Goal: Task Accomplishment & Management: Use online tool/utility

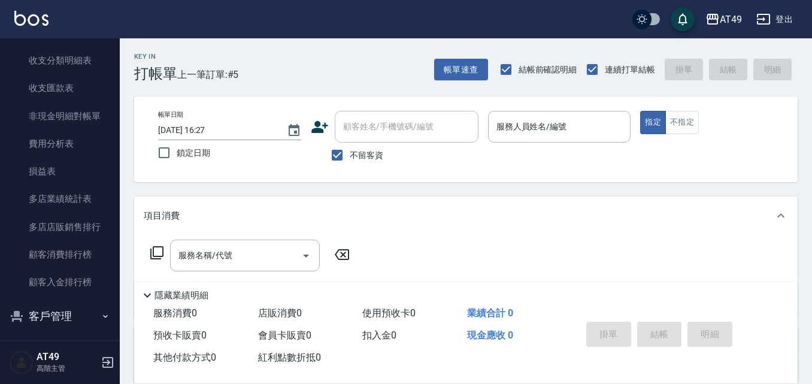
scroll to position [1507, 0]
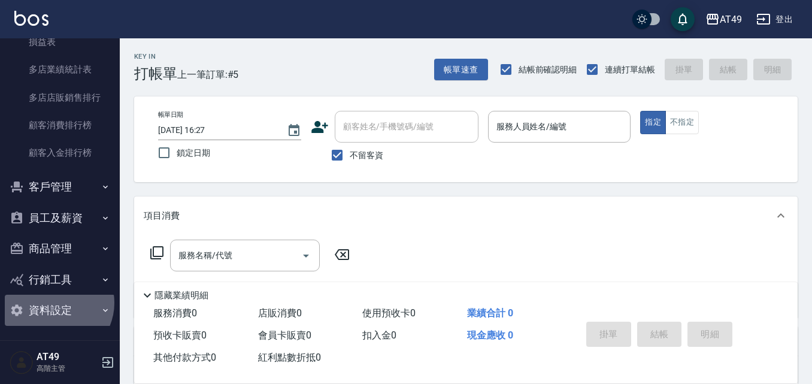
click at [55, 302] on button "資料設定" at bounding box center [60, 310] width 110 height 31
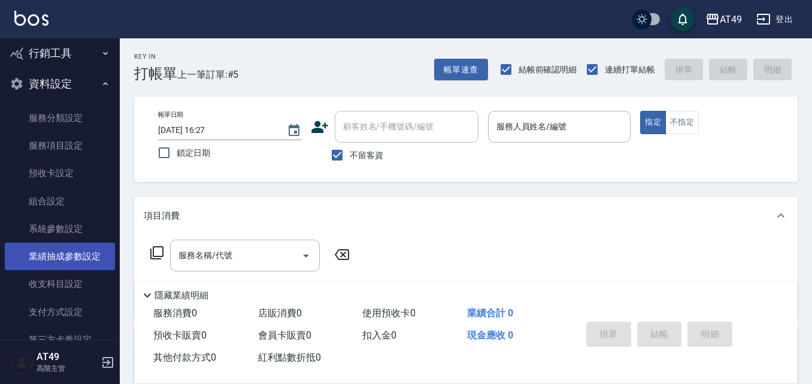
scroll to position [1674, 0]
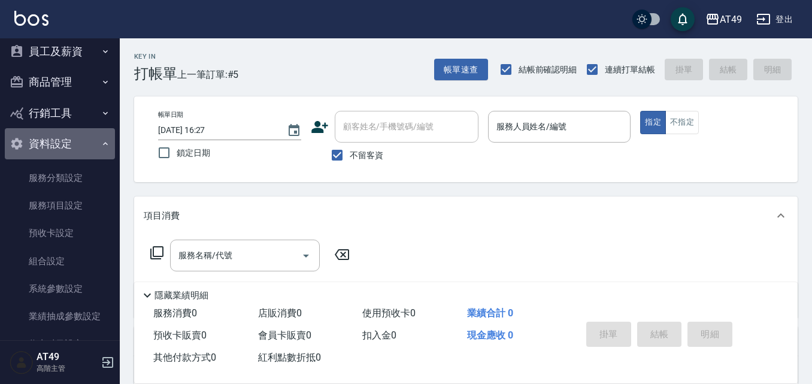
click at [60, 148] on button "資料設定" at bounding box center [60, 143] width 110 height 31
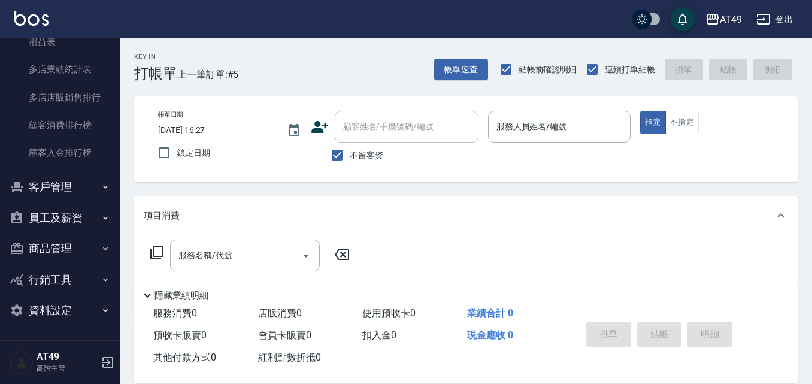
scroll to position [1507, 0]
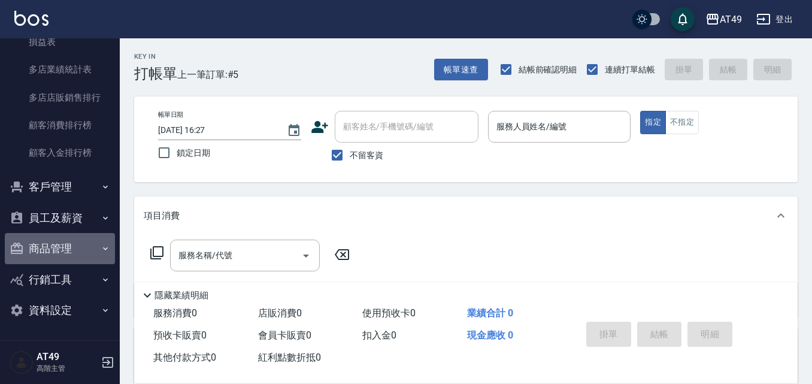
click at [60, 241] on button "商品管理" at bounding box center [60, 248] width 110 height 31
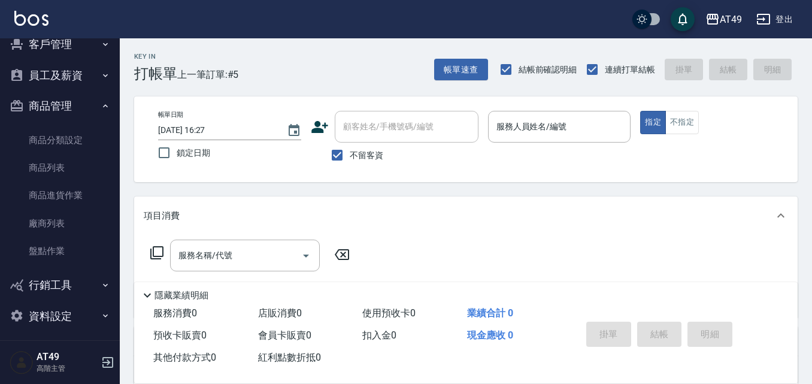
scroll to position [1655, 0]
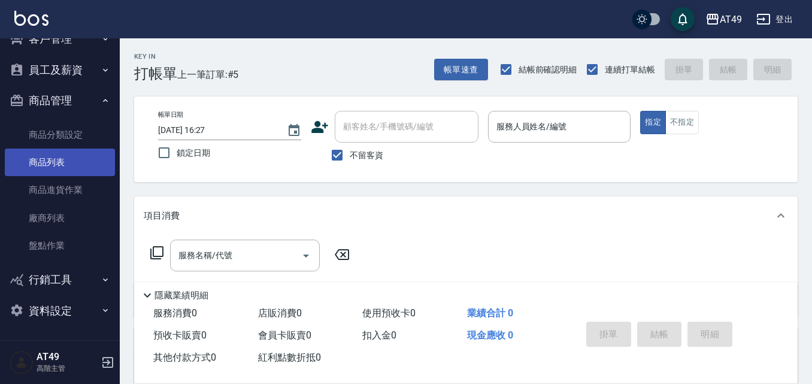
click at [55, 158] on link "商品列表" at bounding box center [60, 163] width 110 height 28
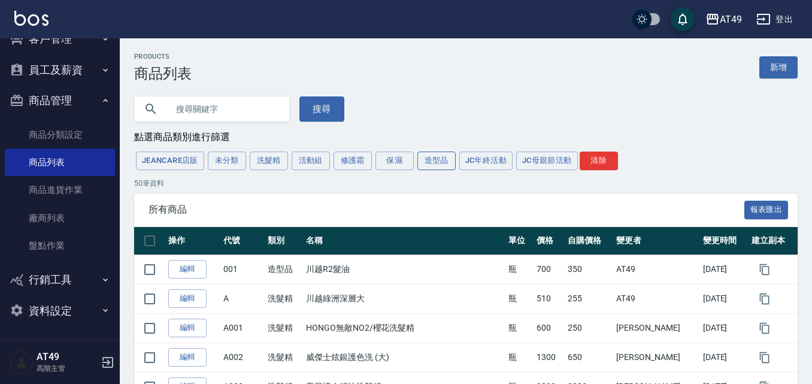
click at [426, 158] on button "造型品" at bounding box center [436, 161] width 38 height 19
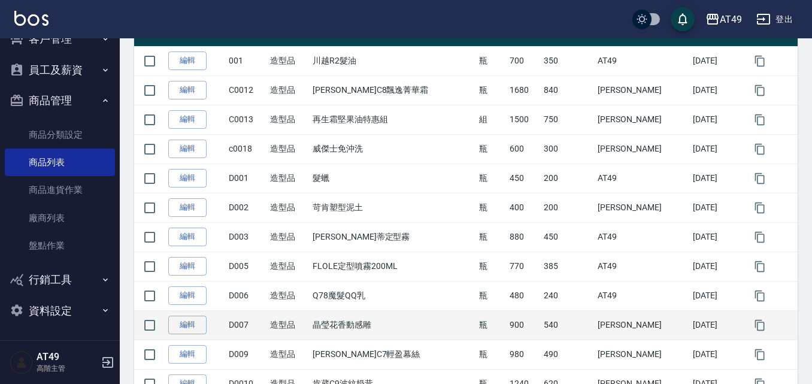
scroll to position [180, 0]
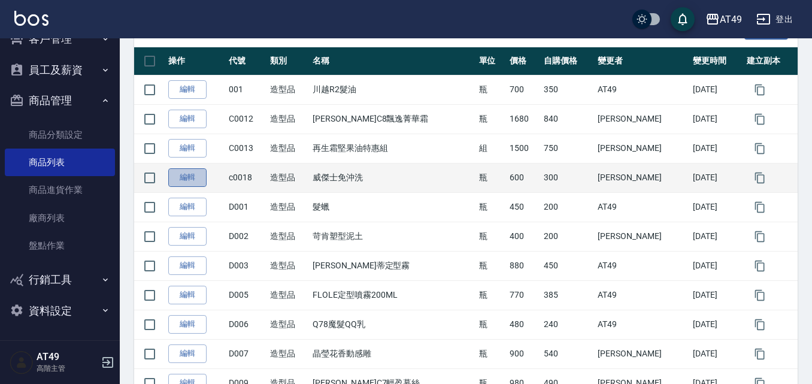
click at [186, 177] on link "編輯" at bounding box center [187, 177] width 38 height 19
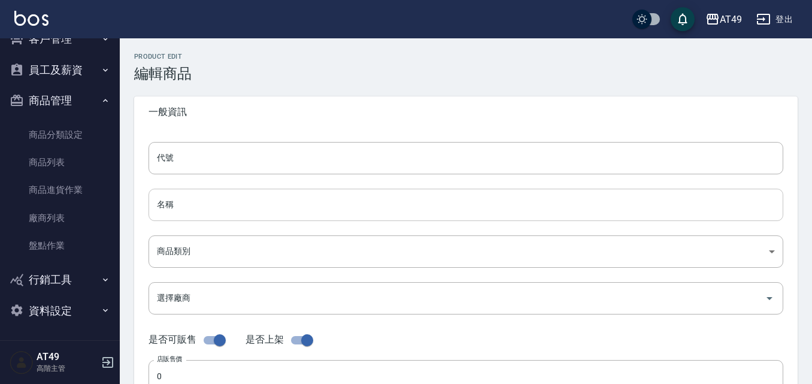
type input "c0018"
type input "威傑士免沖洗"
type input "78b7262e-8941-47ea-aa92-38aa912a6ee8"
type input "600"
type input "300"
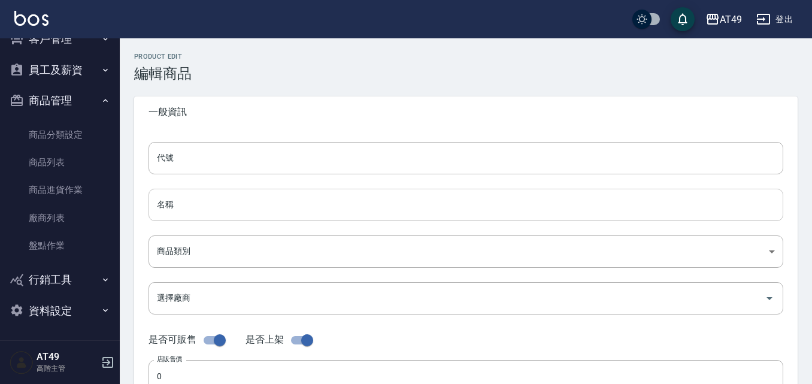
type input "300"
type input "瓶"
type input "FALSE"
click at [207, 202] on input "威傑士免沖洗" at bounding box center [466, 205] width 635 height 32
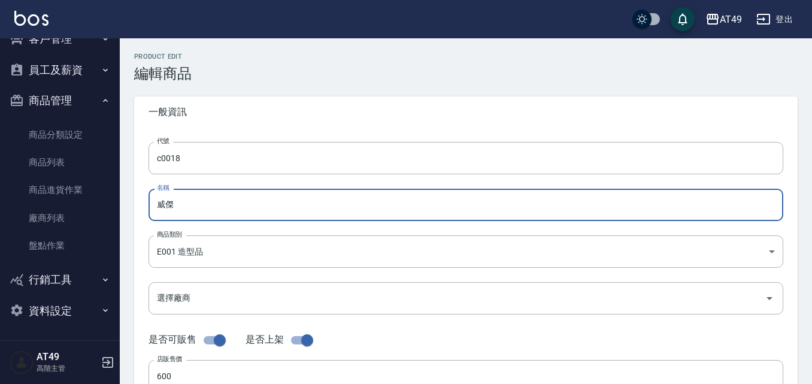
type input "威"
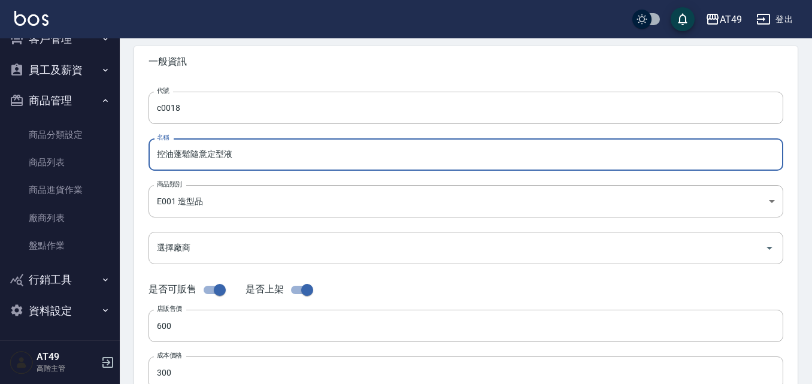
scroll to position [120, 0]
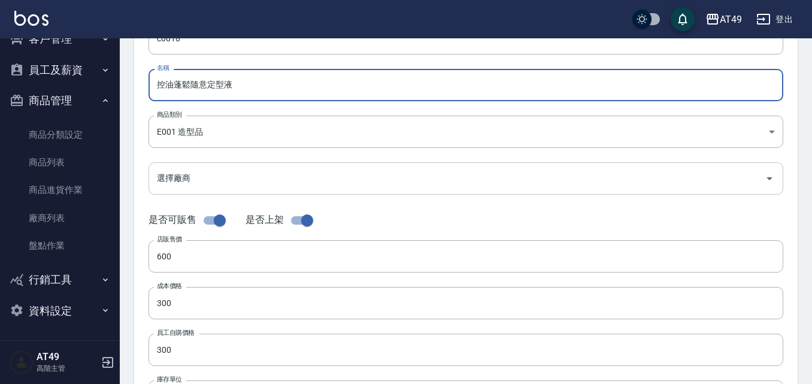
type input "控油蓬鬆隨意定型液"
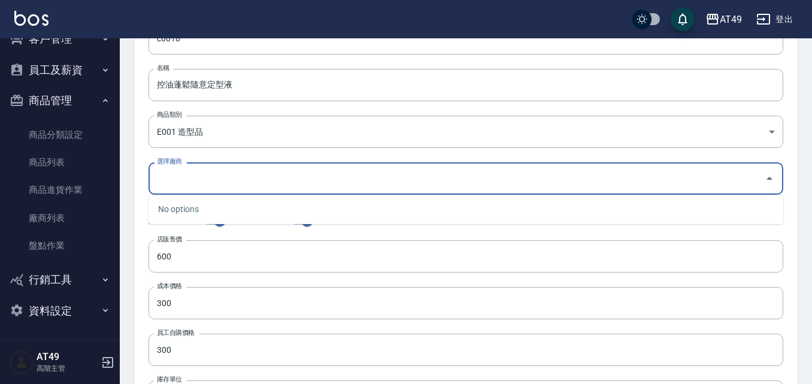
click at [174, 177] on input "選擇廠商" at bounding box center [457, 178] width 606 height 21
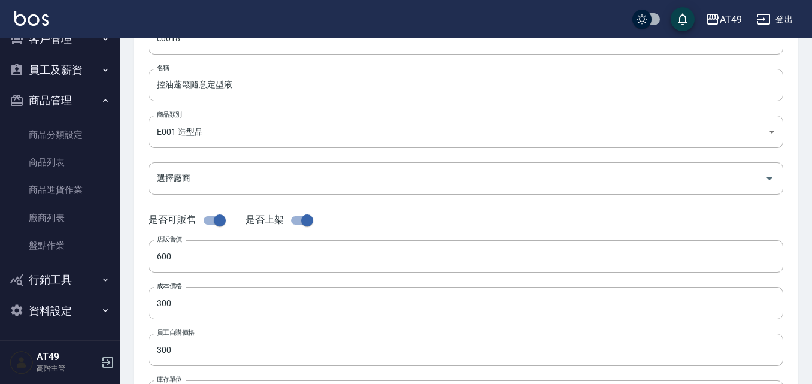
click at [139, 196] on div "代號 c0018 代號 名稱 控油蓬鬆隨意定型液 名稱 商品類別 E001 造型品 78b7262e-8941-47ea-aa92-38aa912a6ee…" at bounding box center [466, 248] width 664 height 480
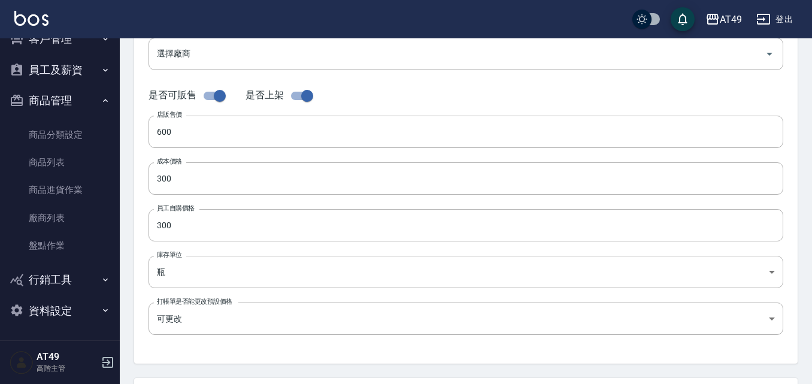
scroll to position [240, 0]
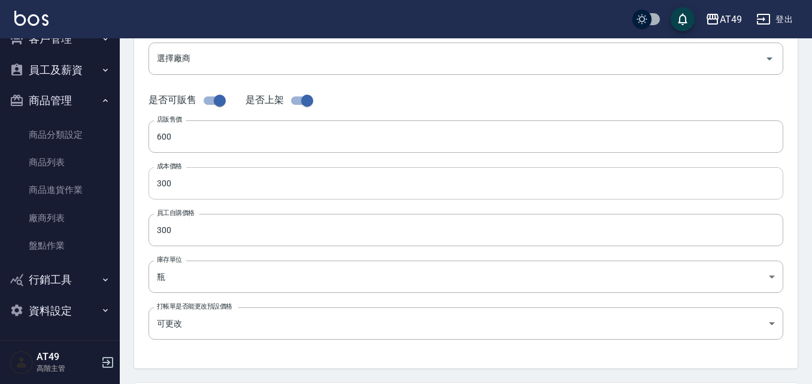
click at [167, 184] on input "300" at bounding box center [466, 183] width 635 height 32
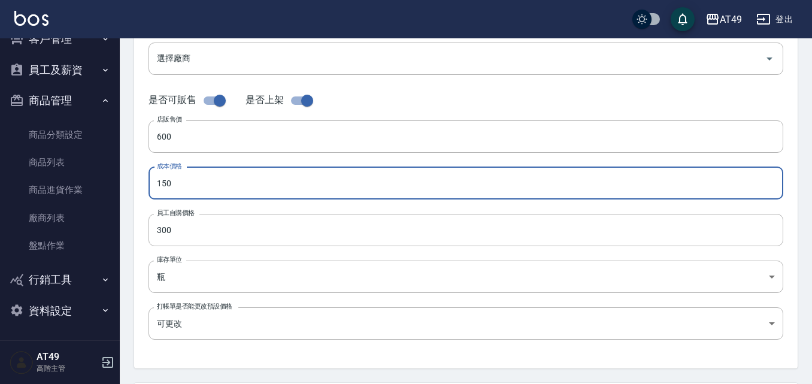
type input "150"
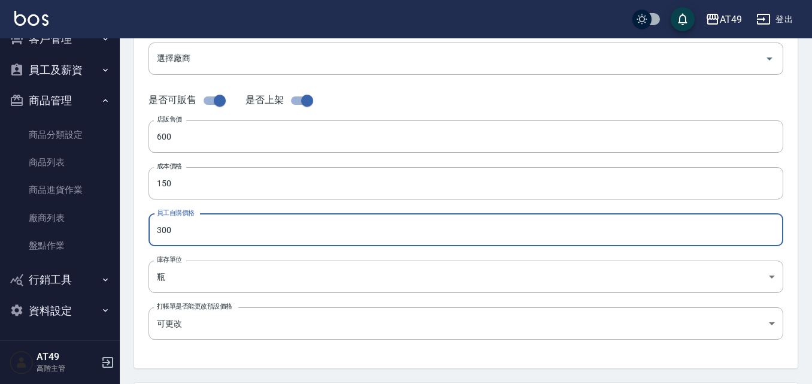
click at [168, 233] on input "300" at bounding box center [466, 230] width 635 height 32
type input "150"
click at [164, 135] on input "600" at bounding box center [466, 136] width 635 height 32
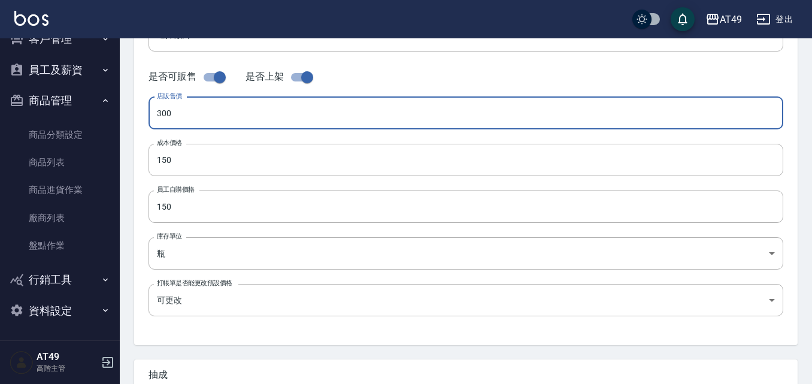
scroll to position [203, 0]
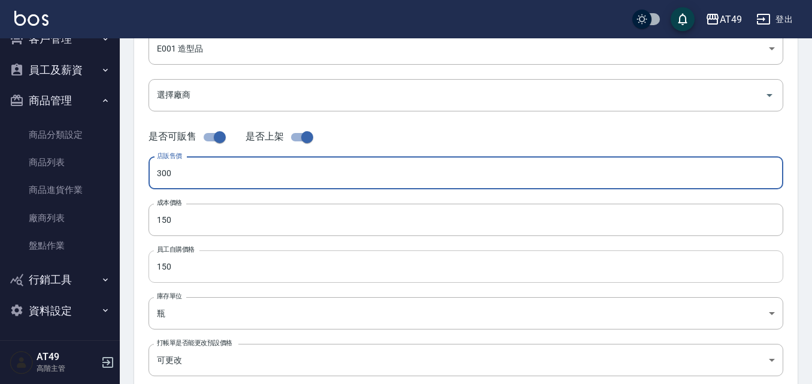
type input "300"
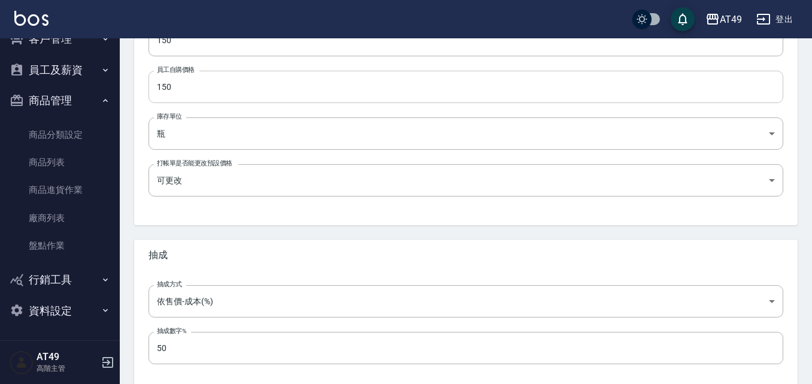
scroll to position [443, 0]
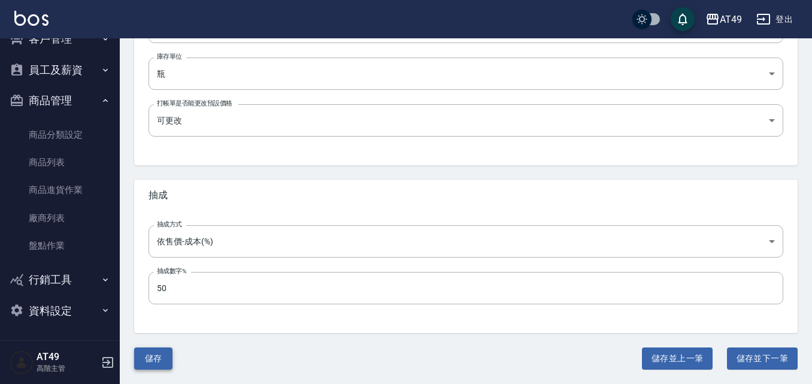
click at [147, 357] on button "儲存" at bounding box center [153, 358] width 38 height 22
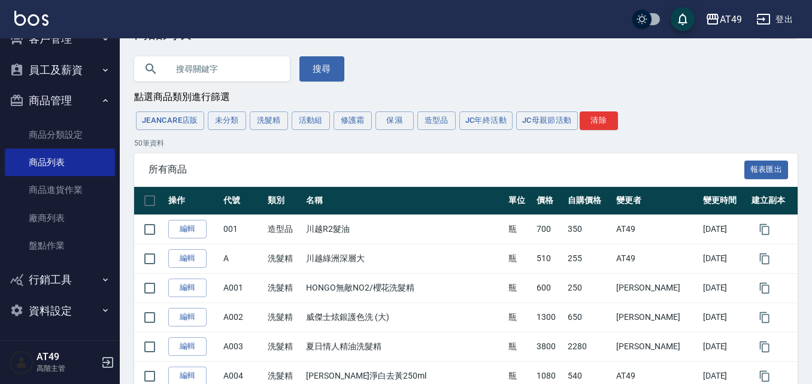
scroll to position [19, 0]
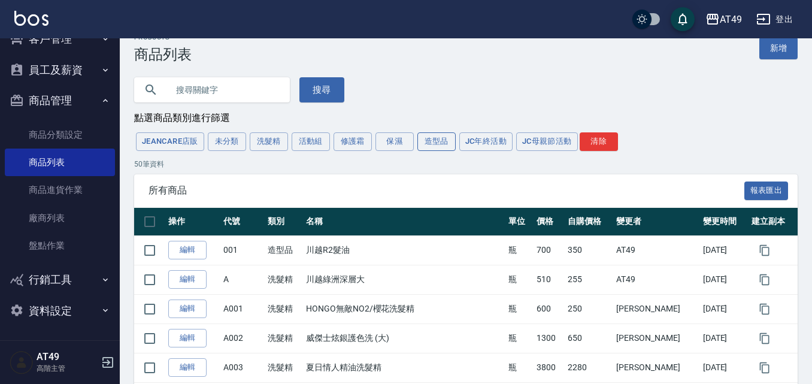
click at [437, 143] on button "造型品" at bounding box center [436, 141] width 38 height 19
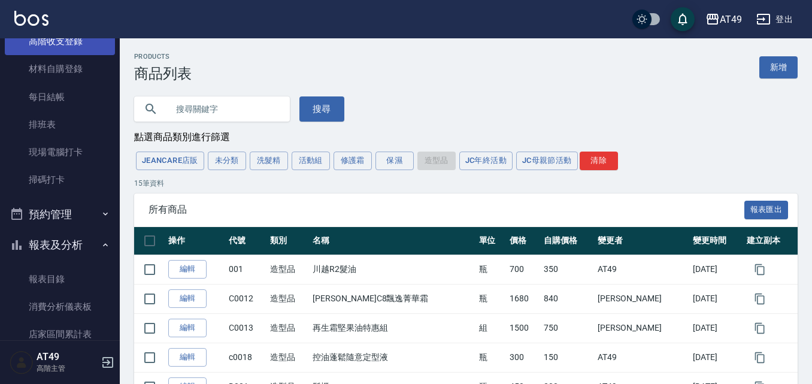
scroll to position [0, 0]
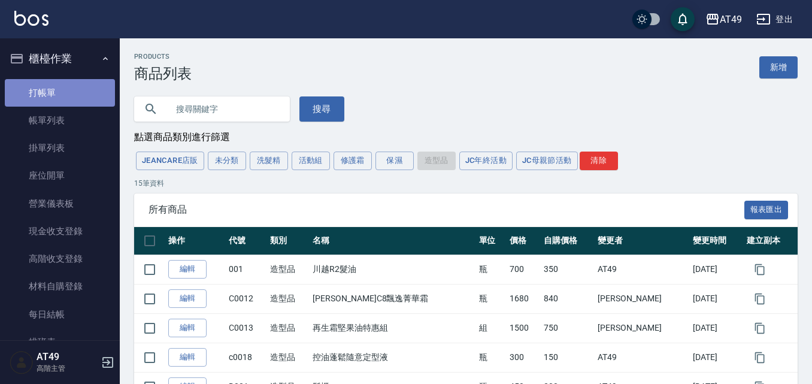
click at [60, 89] on link "打帳單" at bounding box center [60, 93] width 110 height 28
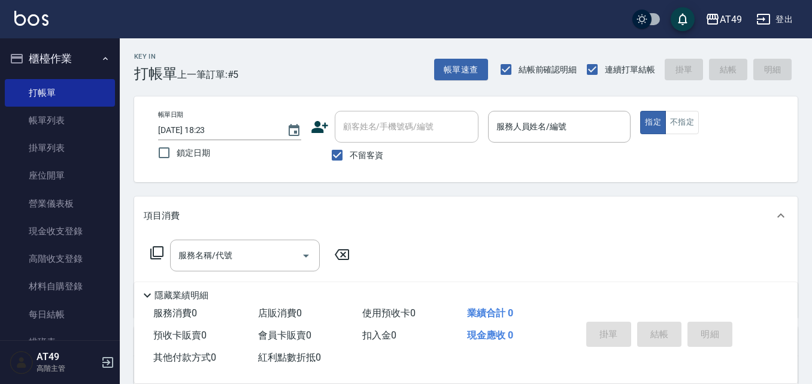
click at [470, 167] on div "不留客資" at bounding box center [395, 155] width 168 height 25
click at [685, 123] on button "不指定" at bounding box center [682, 122] width 34 height 23
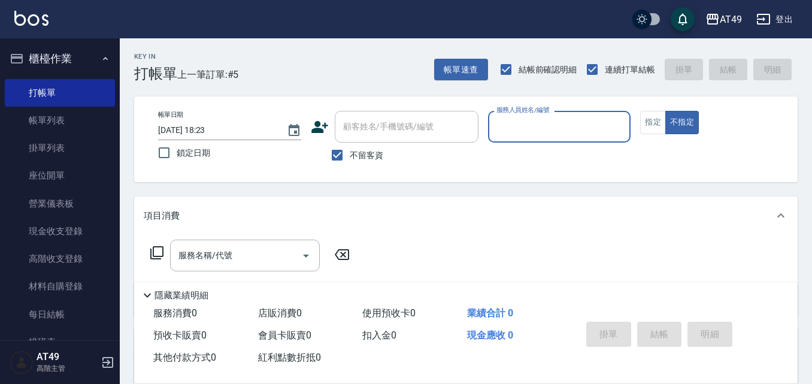
click at [604, 128] on input "服務人員姓名/編號" at bounding box center [560, 126] width 132 height 21
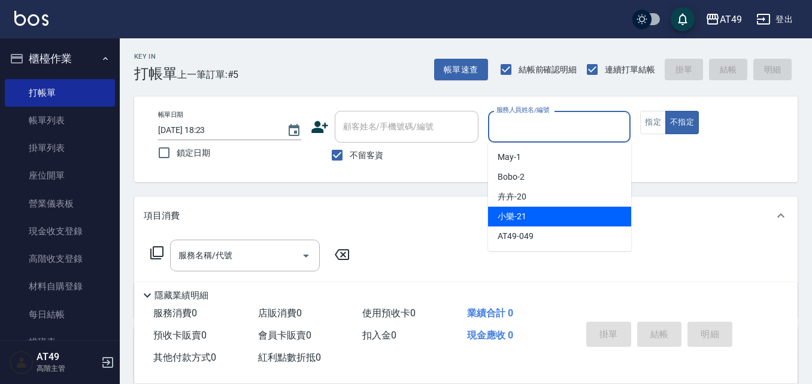
click at [540, 215] on div "小樂 -21" at bounding box center [559, 217] width 143 height 20
type input "小樂-21"
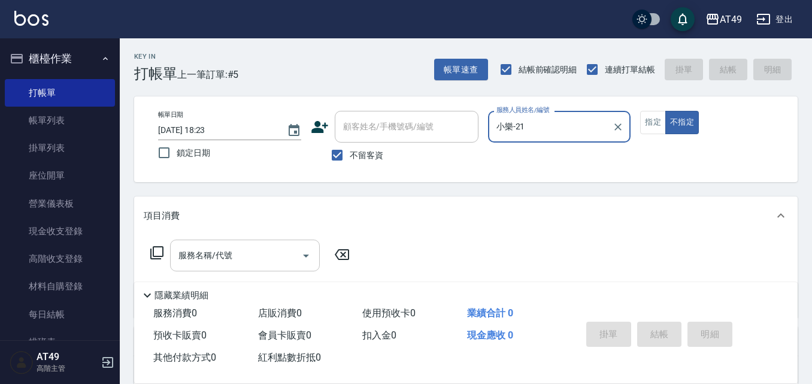
click at [308, 256] on icon "Open" at bounding box center [306, 256] width 14 height 14
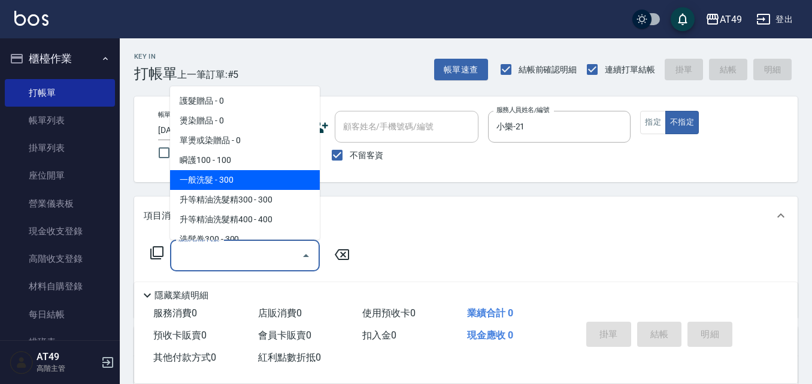
click at [215, 178] on span "一般洗髮 - 300" at bounding box center [245, 180] width 150 height 20
type input "一般洗髮(101)"
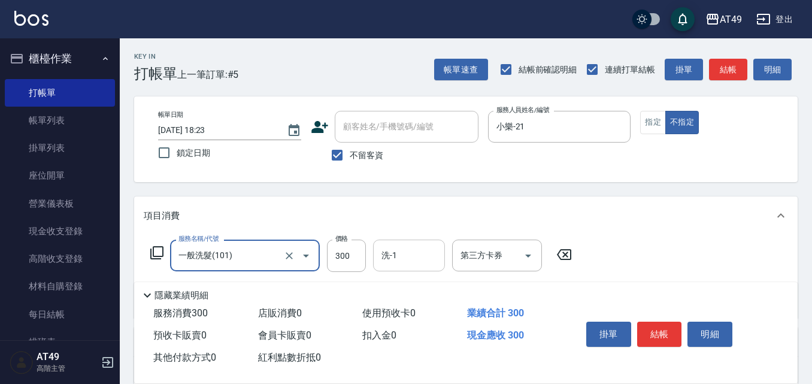
click at [419, 261] on input "洗-1" at bounding box center [409, 255] width 61 height 21
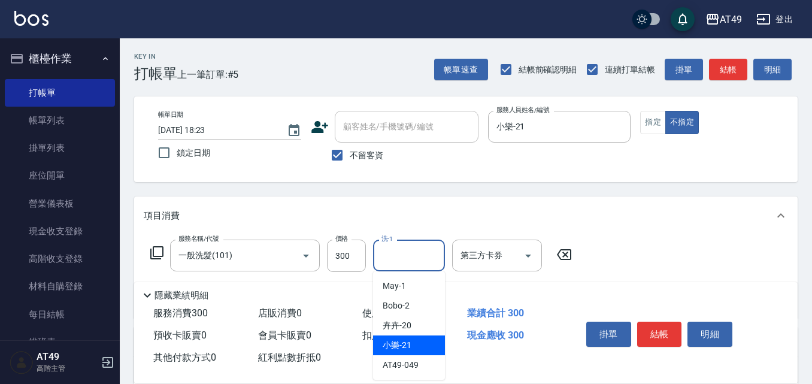
click at [399, 342] on span "小樂 -21" at bounding box center [397, 345] width 29 height 13
type input "小樂-21"
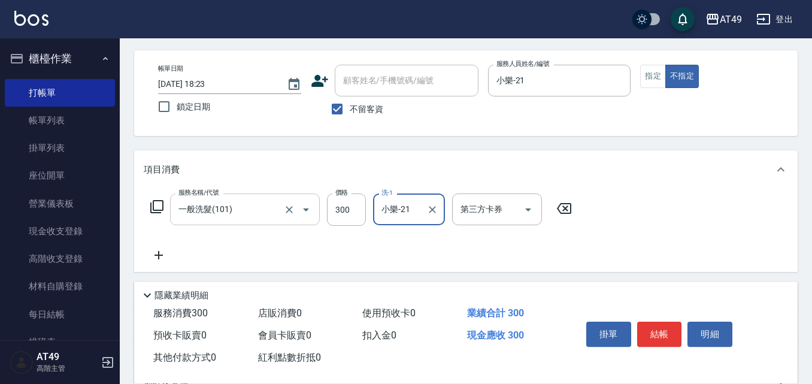
scroll to position [60, 0]
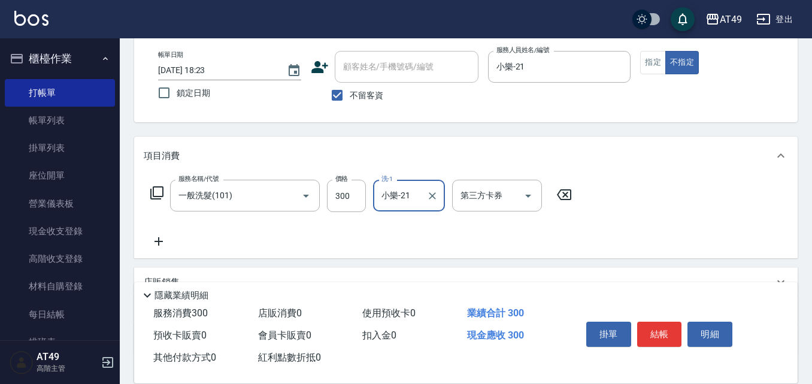
click at [159, 242] on icon at bounding box center [159, 241] width 8 height 8
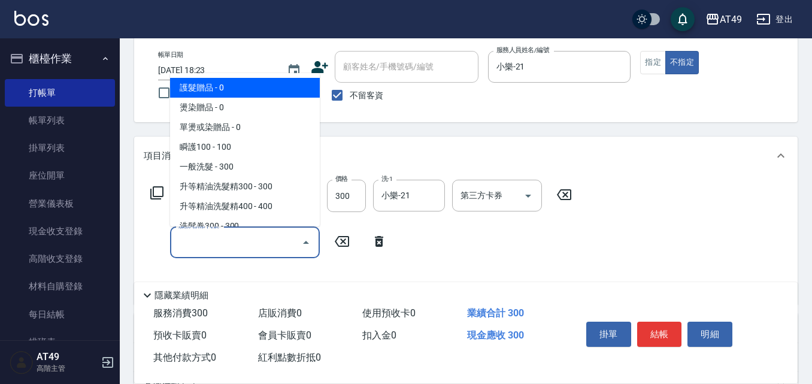
click at [234, 237] on input "服務名稱/代號" at bounding box center [235, 242] width 121 height 21
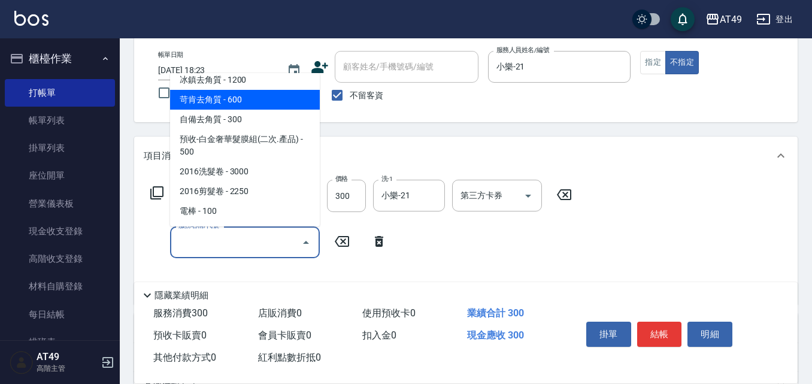
scroll to position [818, 0]
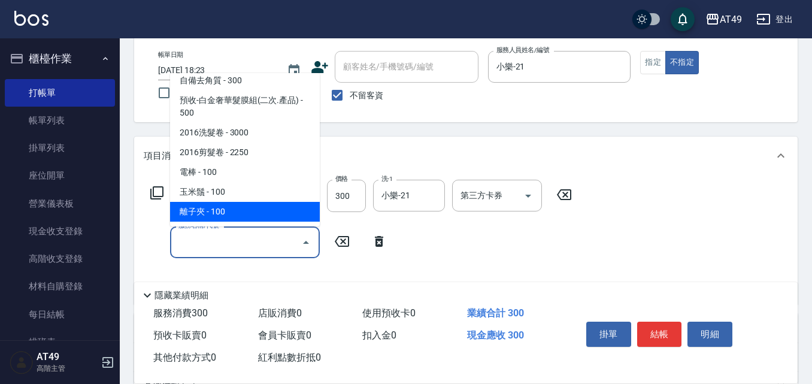
click at [270, 208] on span "離子夾 - 100" at bounding box center [245, 212] width 150 height 20
type input "離子夾(1303)"
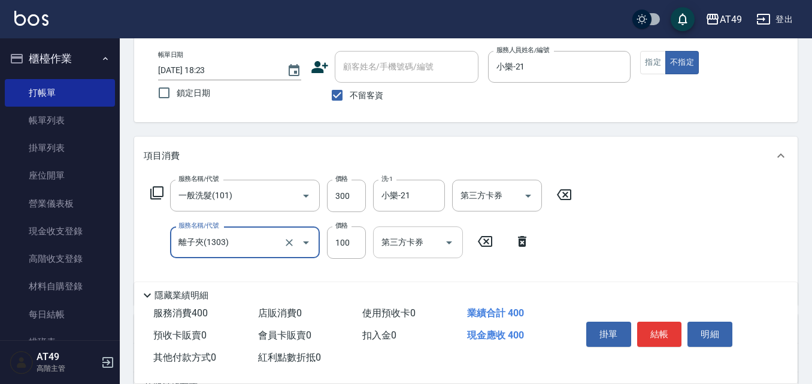
click at [449, 243] on icon "Open" at bounding box center [449, 242] width 6 height 3
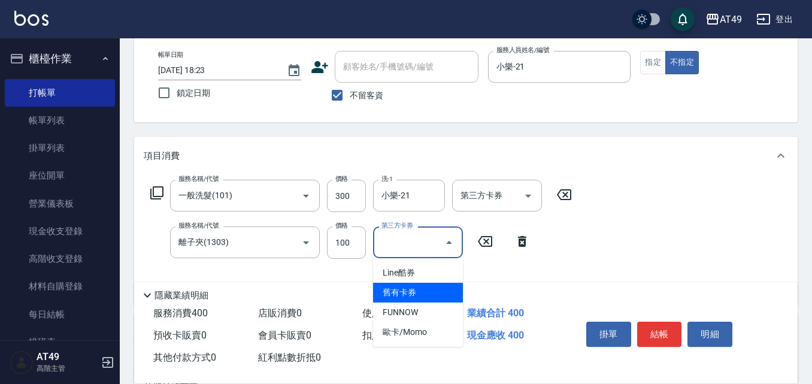
click at [641, 238] on div "服務名稱/代號 一般洗髮(101) 服務名稱/代號 價格 300 價格 洗-1 小樂-21 洗-1 第三方卡券 第三方卡券 服務名稱/代號 離子夾(1303)…" at bounding box center [466, 240] width 664 height 130
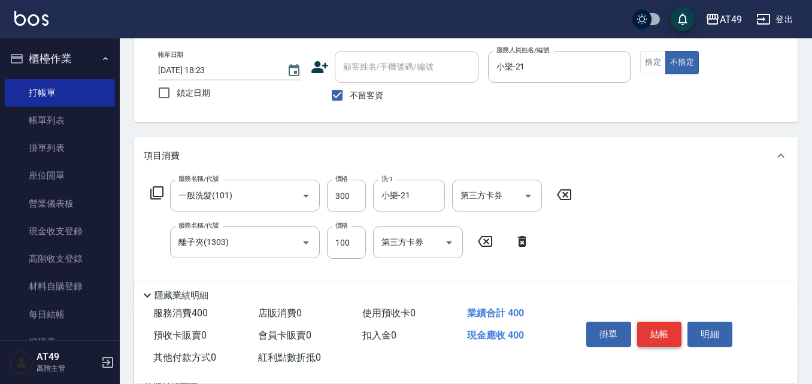
click at [655, 331] on button "結帳" at bounding box center [659, 334] width 45 height 25
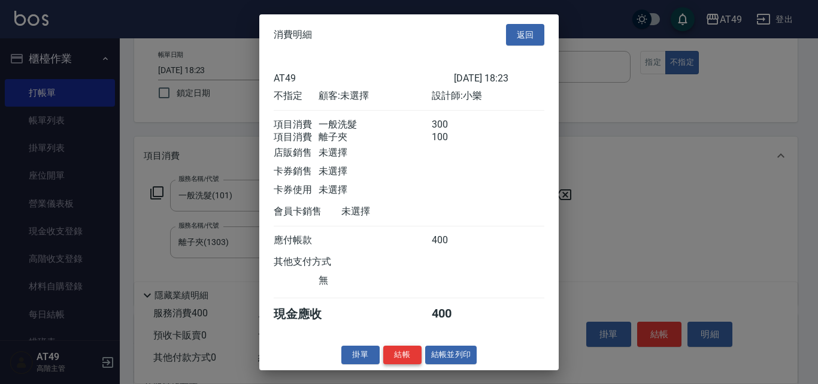
click at [403, 364] on button "結帳" at bounding box center [402, 355] width 38 height 19
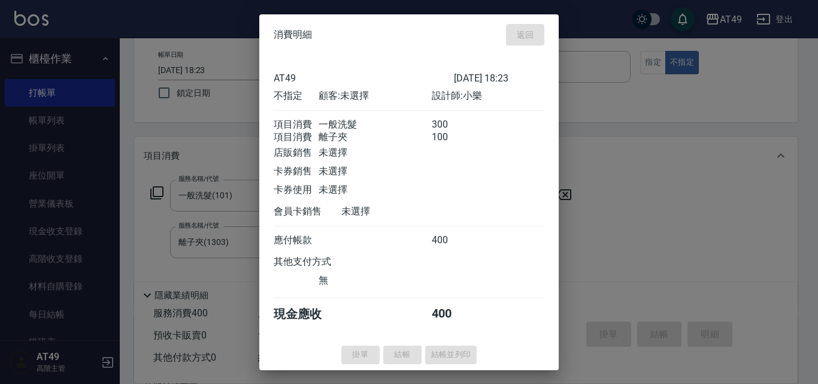
type input "[DATE] 18:30"
